Goal: Transaction & Acquisition: Download file/media

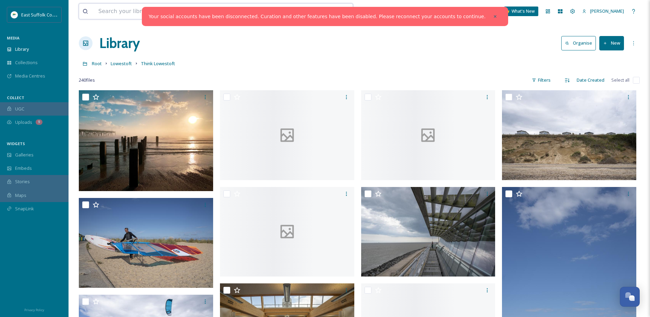
click at [126, 8] on input at bounding box center [190, 11] width 190 height 15
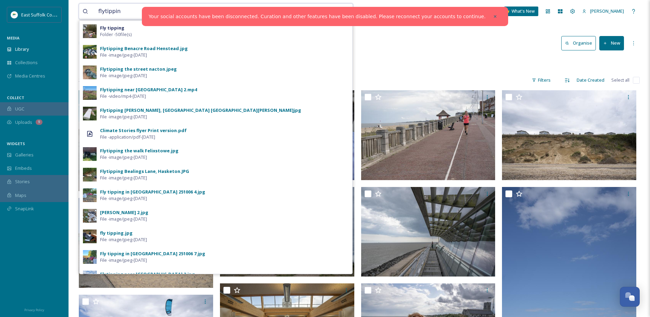
type input "flytipping"
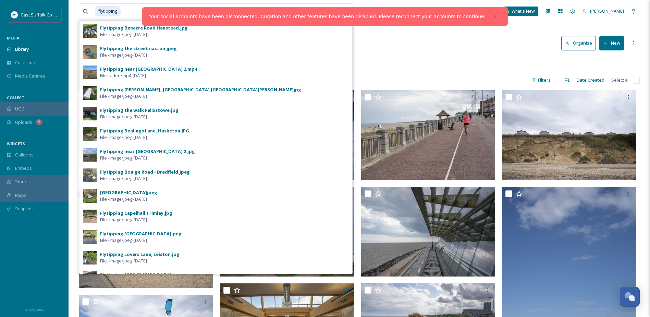
click at [493, 15] on icon at bounding box center [495, 16] width 5 height 5
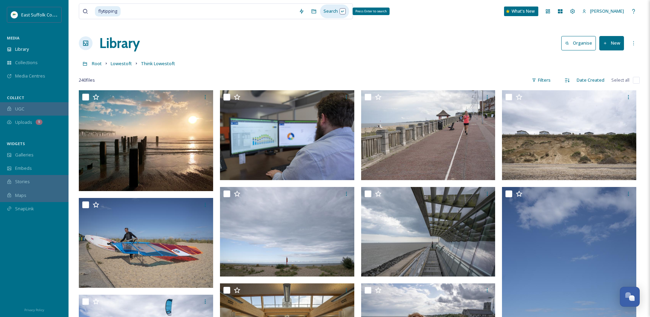
click at [333, 11] on div "Search Press Enter to search" at bounding box center [334, 10] width 29 height 13
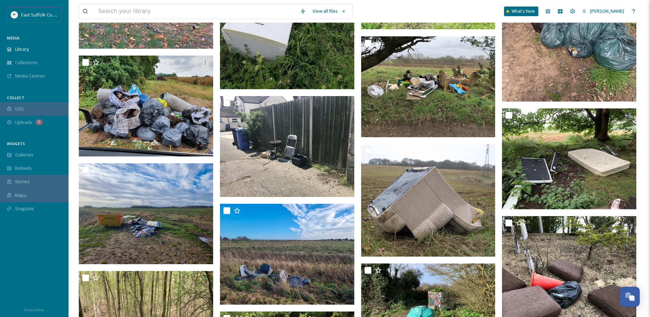
scroll to position [417, 0]
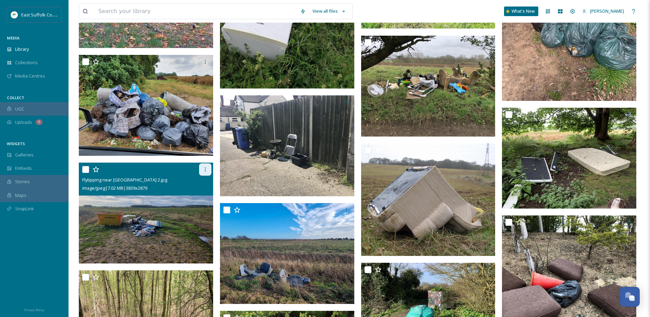
click at [210, 171] on div at bounding box center [205, 169] width 12 height 12
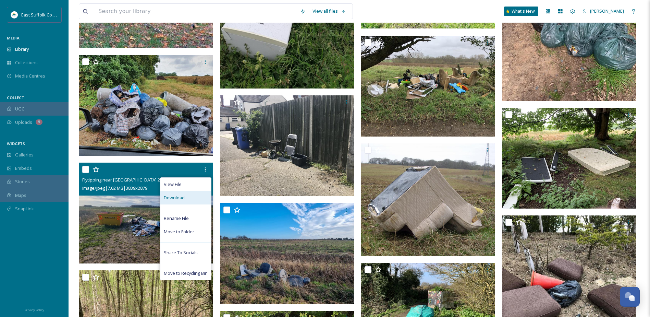
click at [193, 196] on div "Download" at bounding box center [185, 197] width 51 height 13
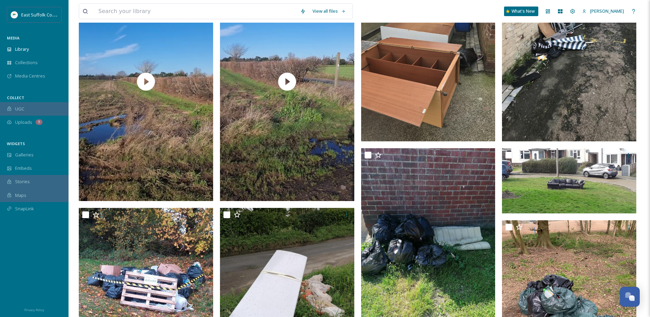
scroll to position [0, 0]
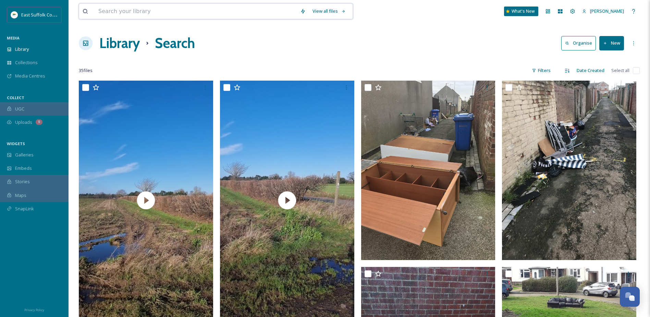
click at [113, 10] on input at bounding box center [196, 11] width 202 height 15
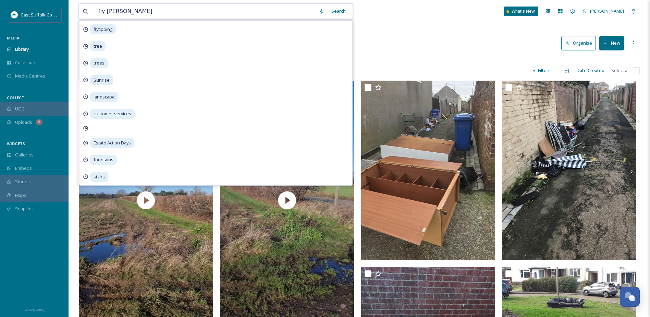
type input "fly tipping"
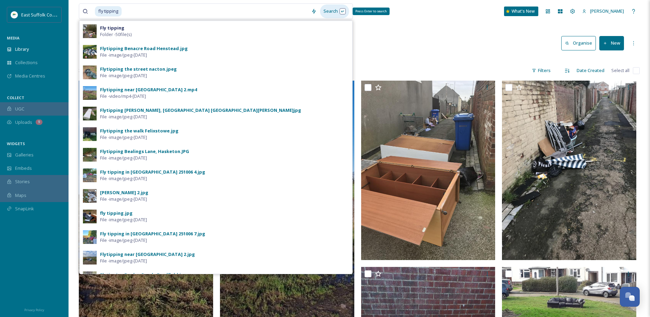
click at [336, 11] on div "Search Press Enter to search" at bounding box center [334, 10] width 29 height 13
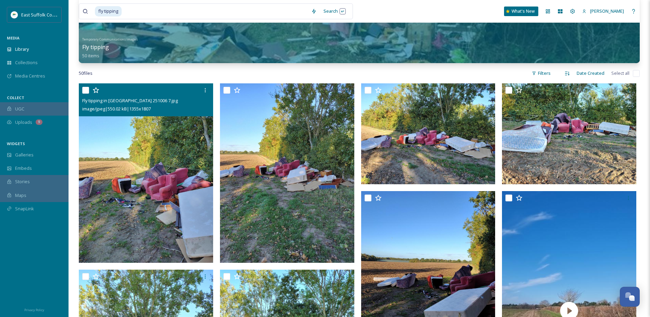
scroll to position [69, 0]
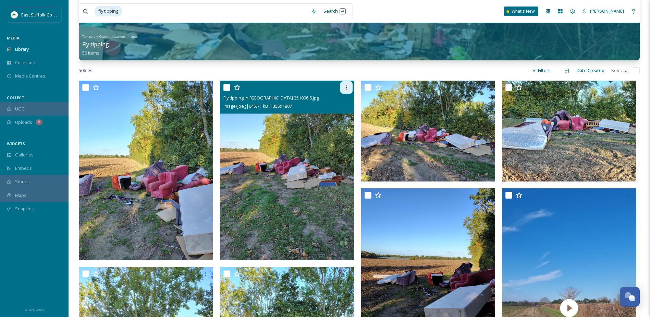
click at [349, 88] on icon at bounding box center [346, 87] width 5 height 5
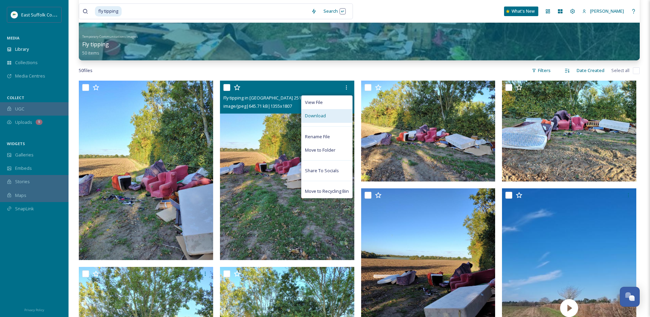
click at [322, 117] on span "Download" at bounding box center [315, 115] width 21 height 7
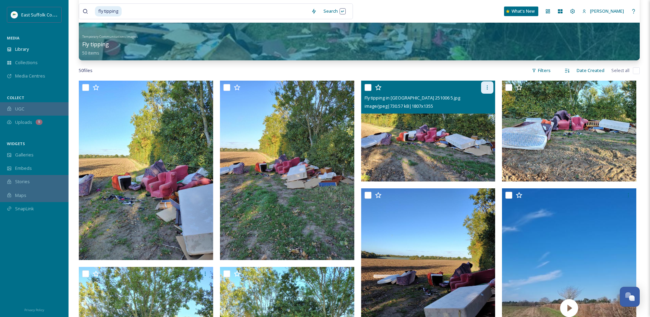
click at [489, 86] on icon at bounding box center [487, 87] width 5 height 5
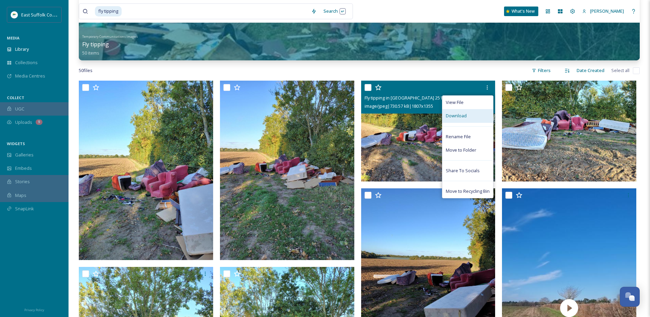
click at [465, 116] on span "Download" at bounding box center [456, 115] width 21 height 7
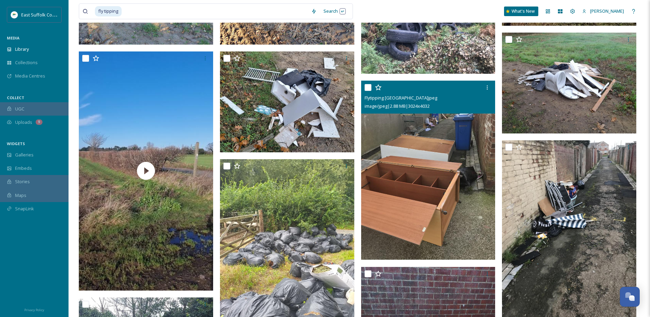
scroll to position [487, 0]
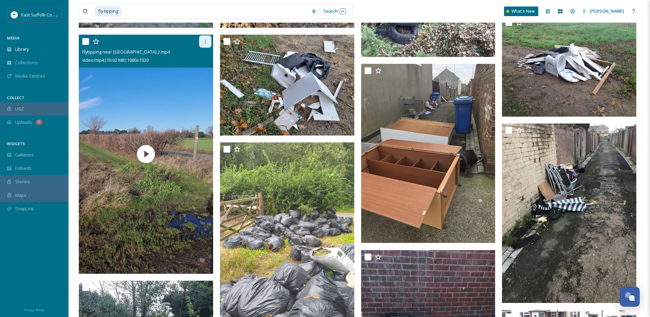
click at [206, 42] on icon at bounding box center [205, 41] width 5 height 5
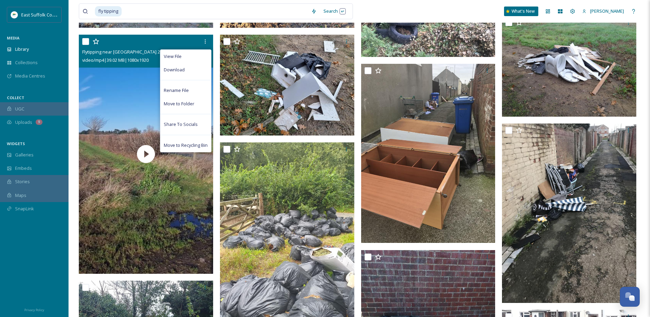
click at [189, 70] on div "Download" at bounding box center [185, 69] width 51 height 13
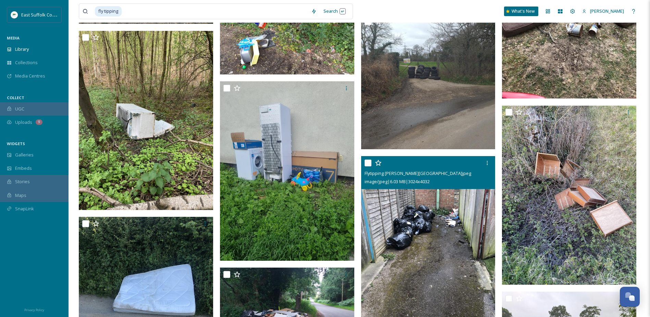
scroll to position [1241, 0]
